Goal: Information Seeking & Learning: Learn about a topic

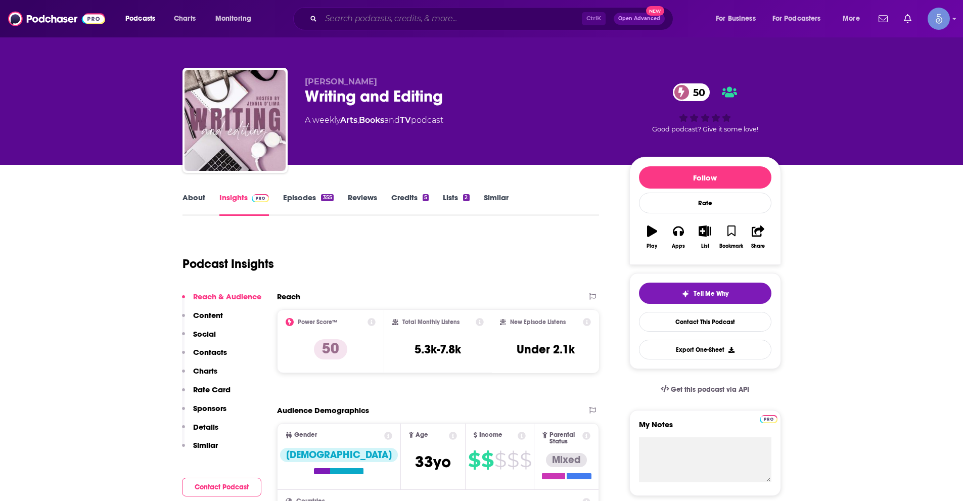
click at [481, 12] on input "Search podcasts, credits, & more..." at bounding box center [451, 19] width 261 height 16
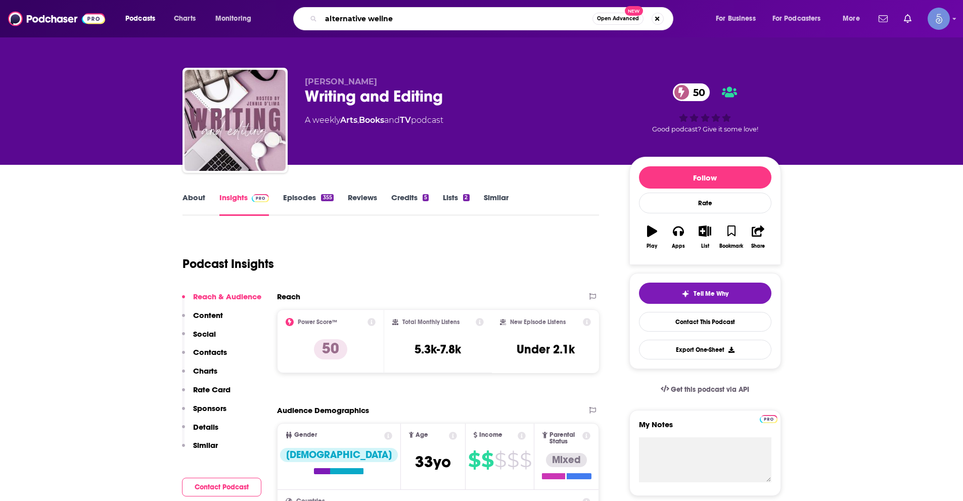
type input "alternative wellnes"
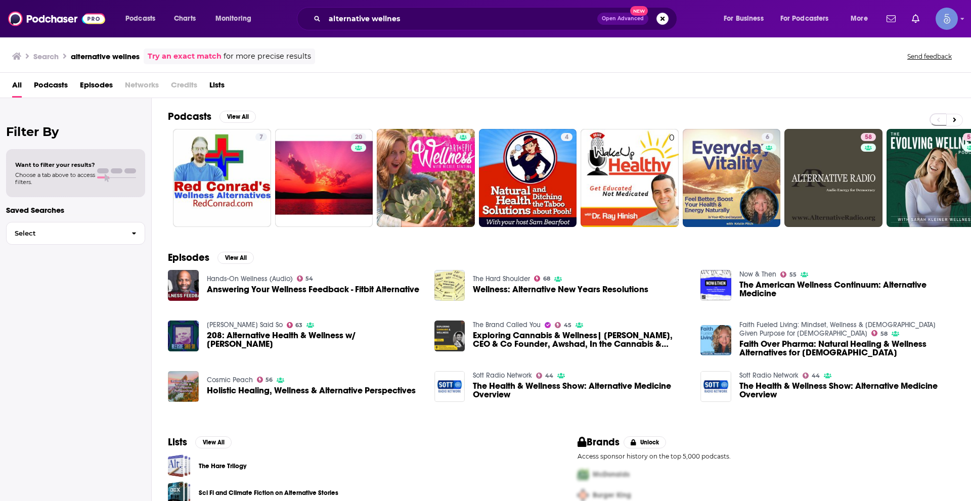
click at [49, 85] on span "Podcasts" at bounding box center [51, 87] width 34 height 21
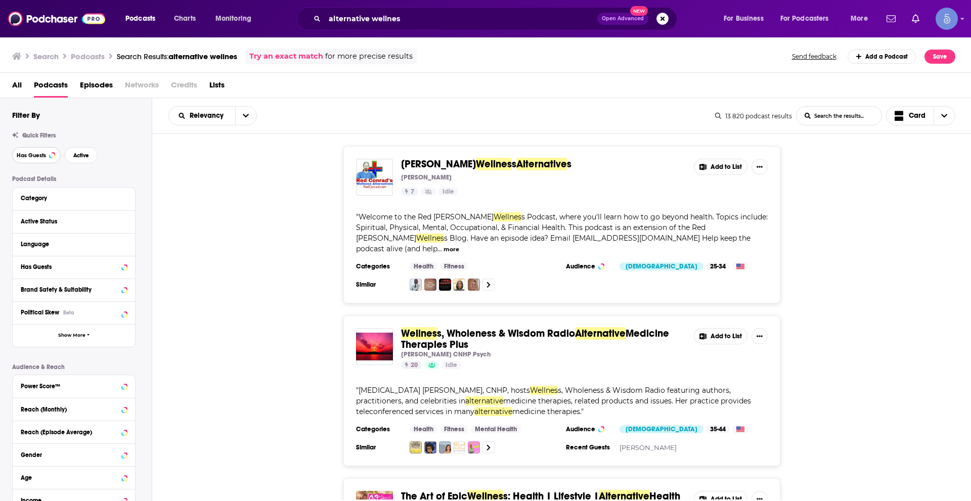
click at [54, 152] on button "Has Guests" at bounding box center [36, 155] width 49 height 16
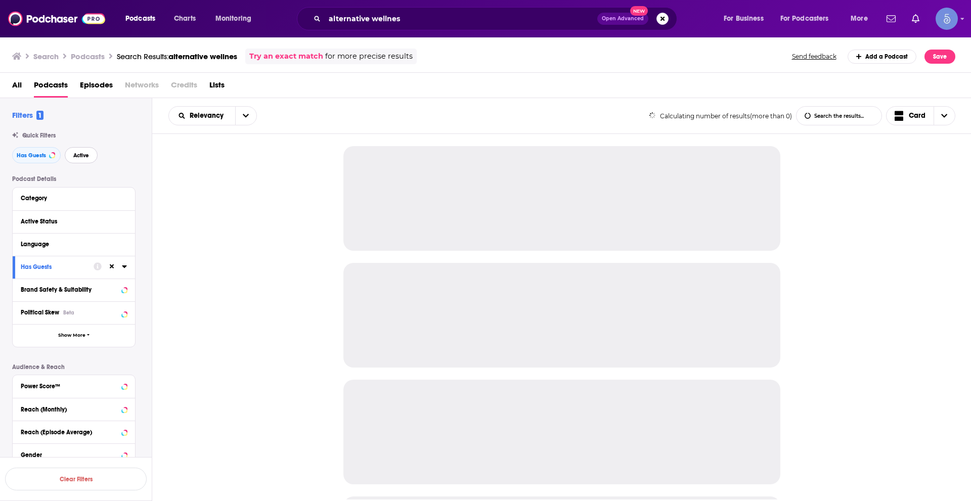
click at [90, 152] on button "Active" at bounding box center [81, 155] width 33 height 16
click at [126, 243] on icon at bounding box center [124, 244] width 5 height 3
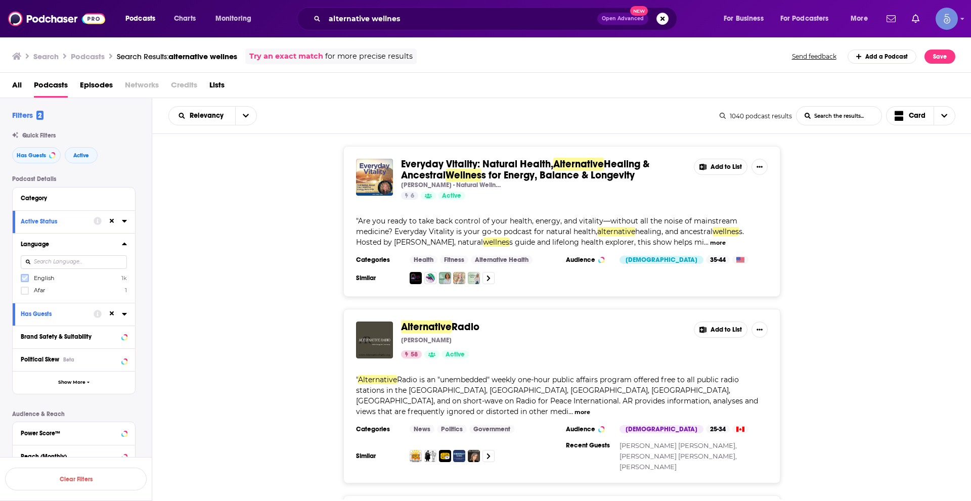
click at [25, 279] on icon at bounding box center [25, 278] width 6 height 6
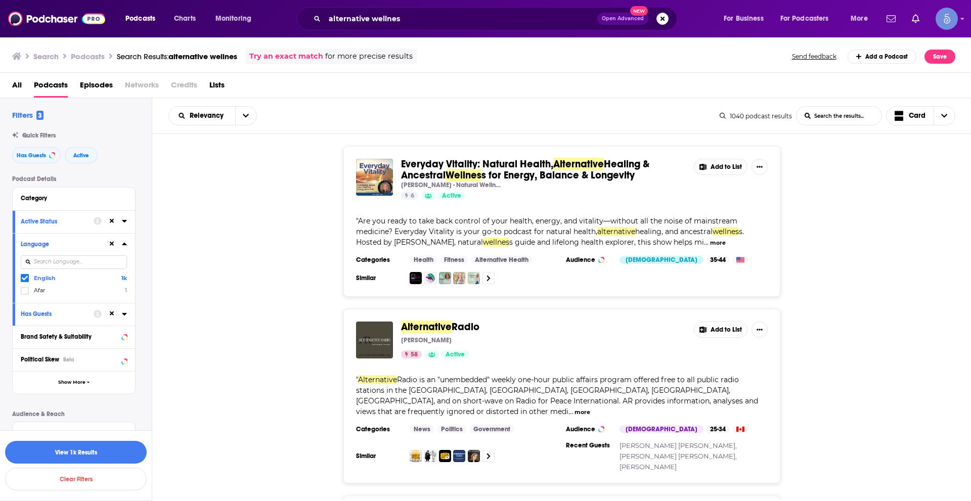
click at [291, 283] on div "Everyday Vitality: Natural Health, Alternative Healing & Ancestral Wellnes s fo…" at bounding box center [561, 221] width 819 height 151
